Goal: Information Seeking & Learning: Learn about a topic

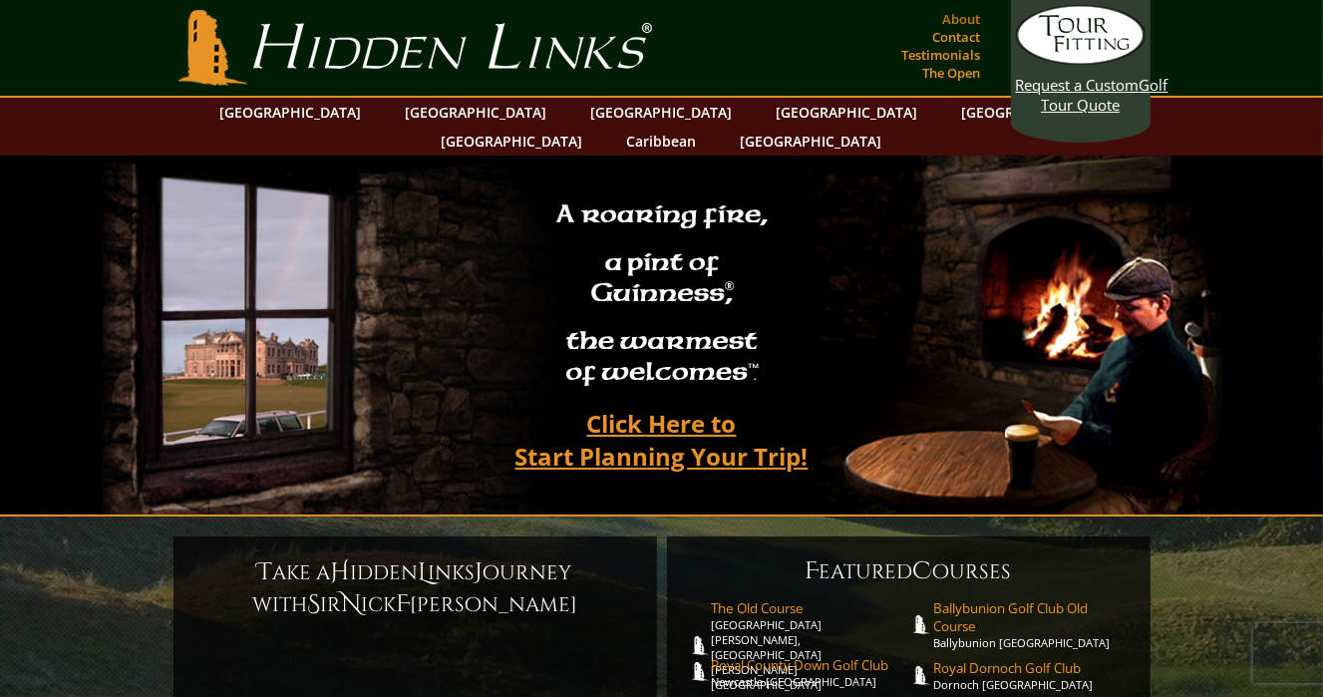
click at [952, 20] on link "About" at bounding box center [962, 19] width 48 height 28
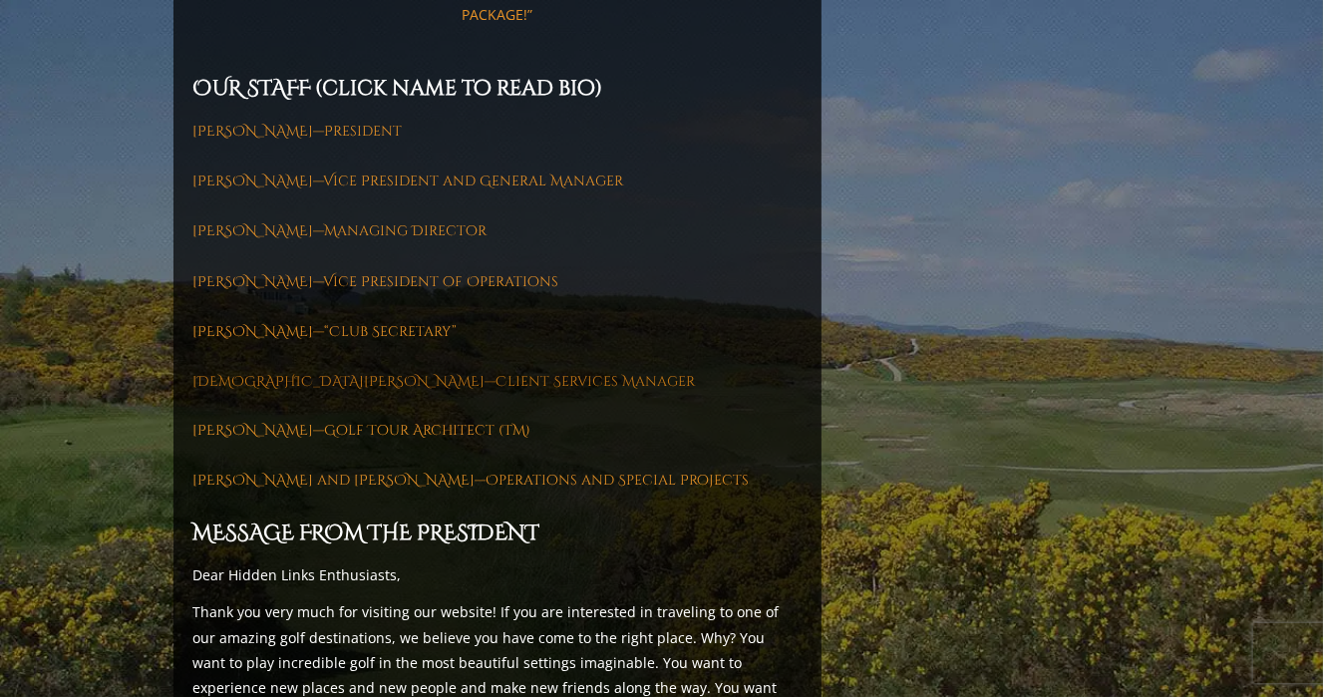
scroll to position [2891, 0]
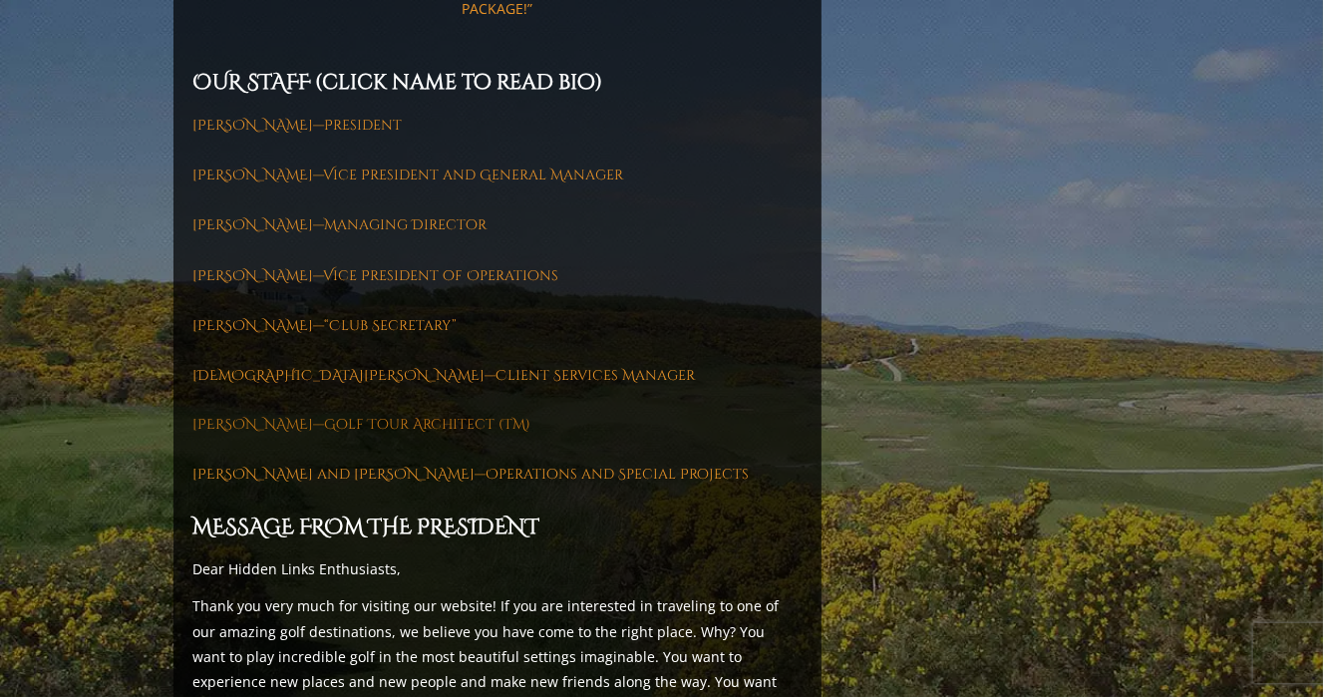
click at [352, 416] on link "Andy Davison—Golf Tour Architect (TM)" at bounding box center [362, 425] width 338 height 19
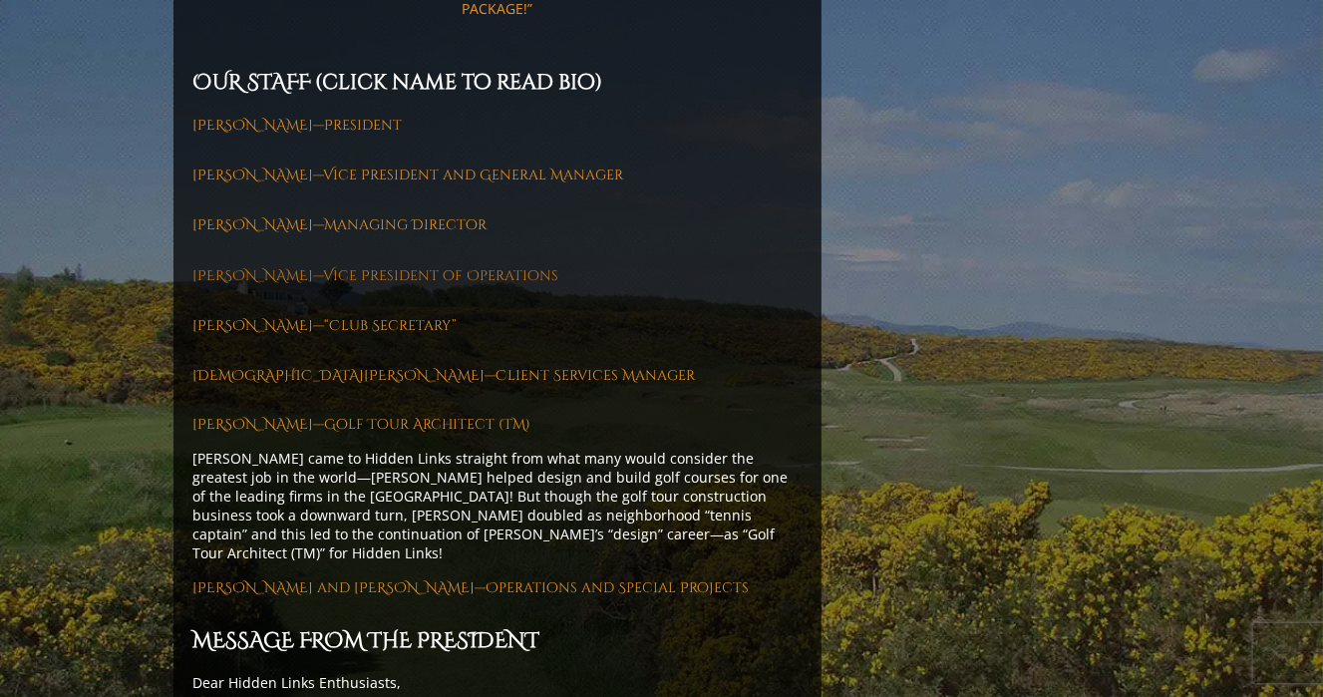
click at [309, 266] on link "Debbie Gorgen—Vice President of Operations" at bounding box center [376, 275] width 366 height 19
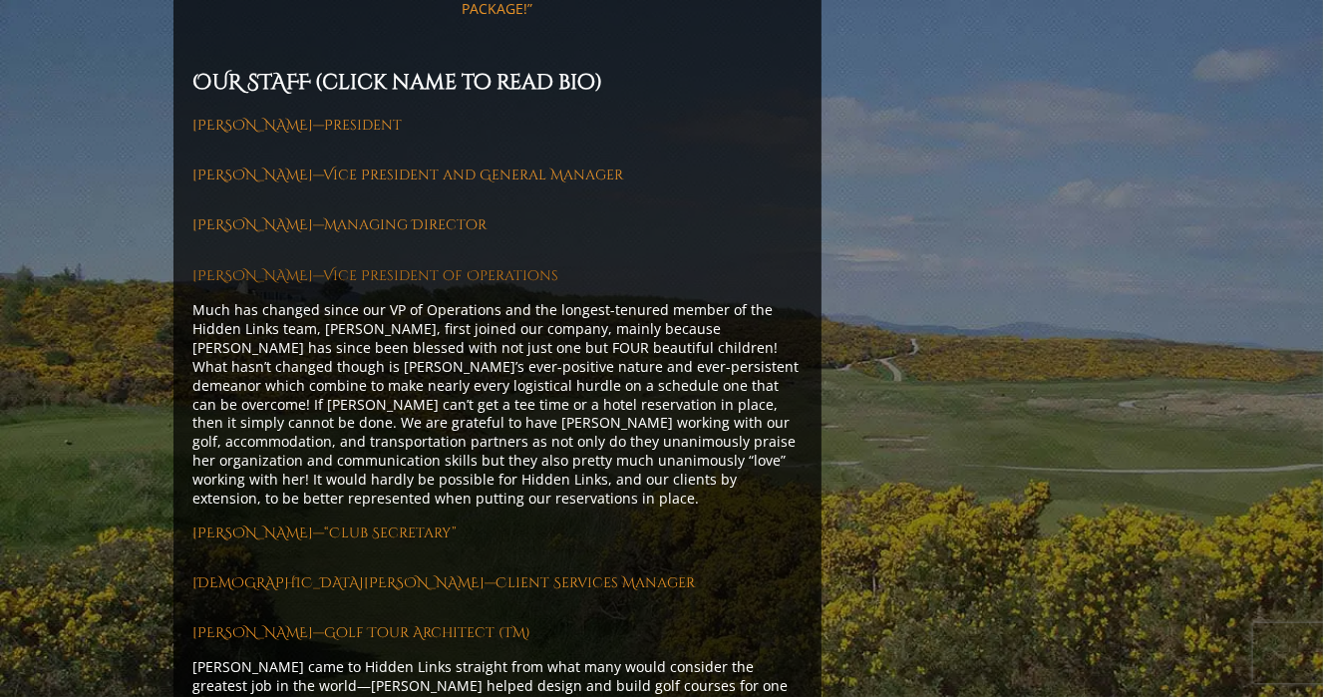
click at [309, 266] on link "Debbie Gorgen—Vice President of Operations" at bounding box center [376, 275] width 366 height 19
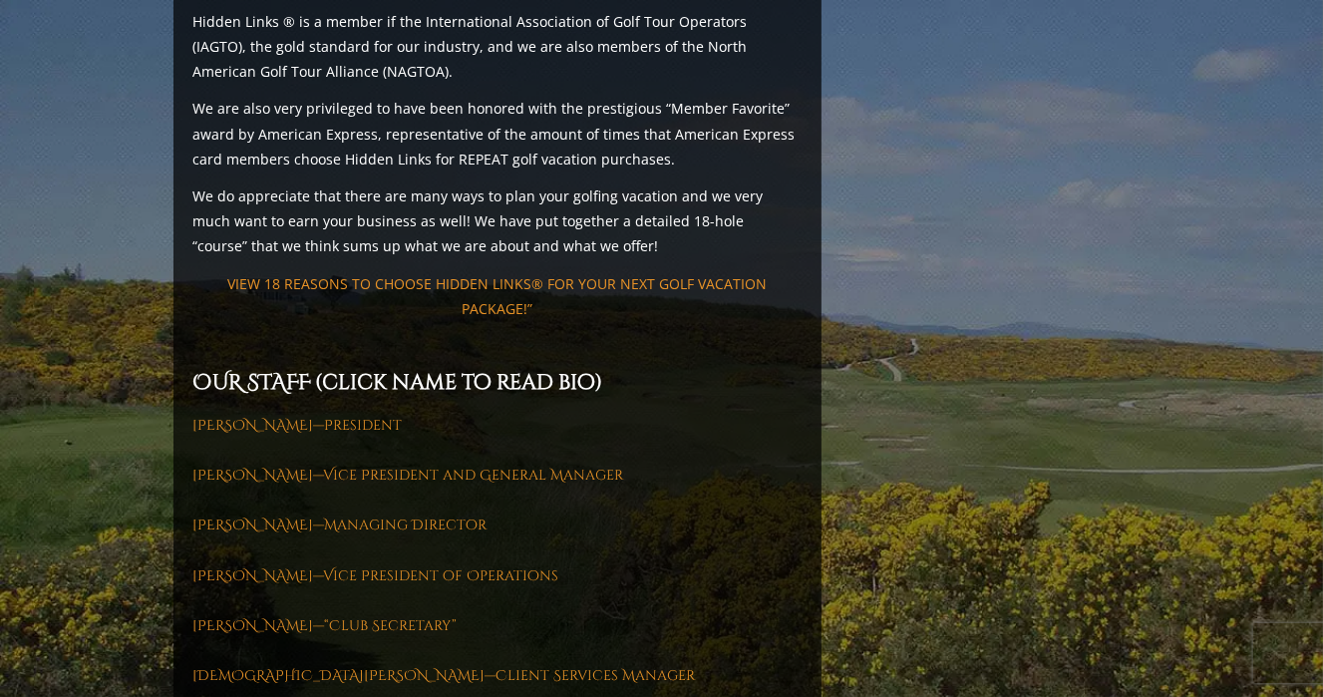
scroll to position [2592, 0]
click at [331, 273] on link "VIEW 18 REASONS TO CHOOSE HIDDEN LINKS® FOR YOUR NEXT GOLF VACATION PACKAGE!”" at bounding box center [496, 295] width 539 height 44
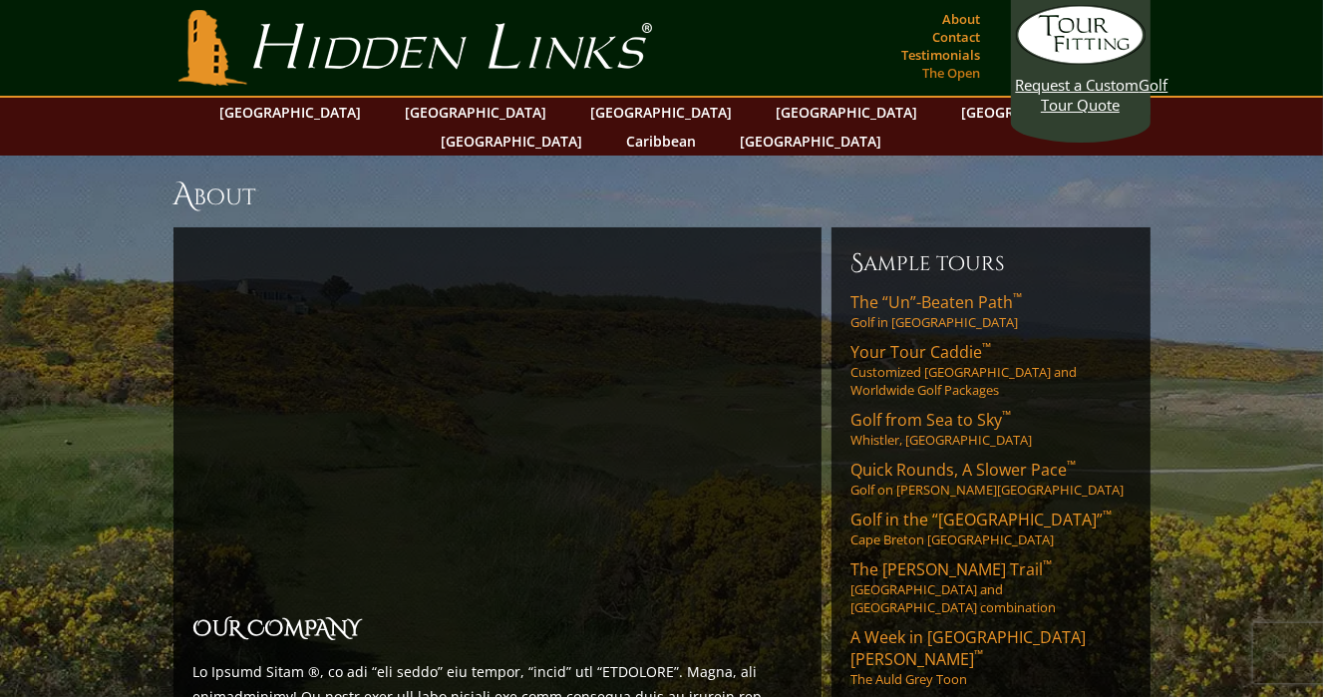
click at [956, 59] on link "The Open" at bounding box center [952, 73] width 68 height 28
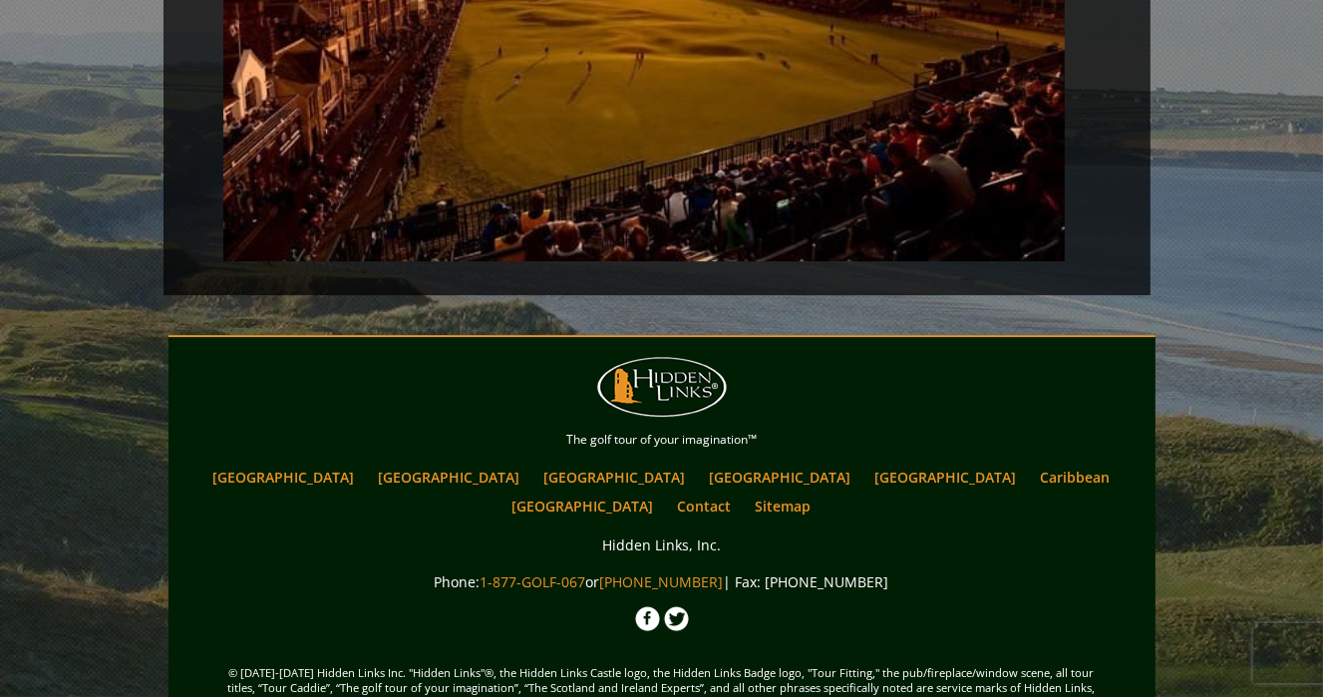
scroll to position [5651, 0]
